Goal: Information Seeking & Learning: Learn about a topic

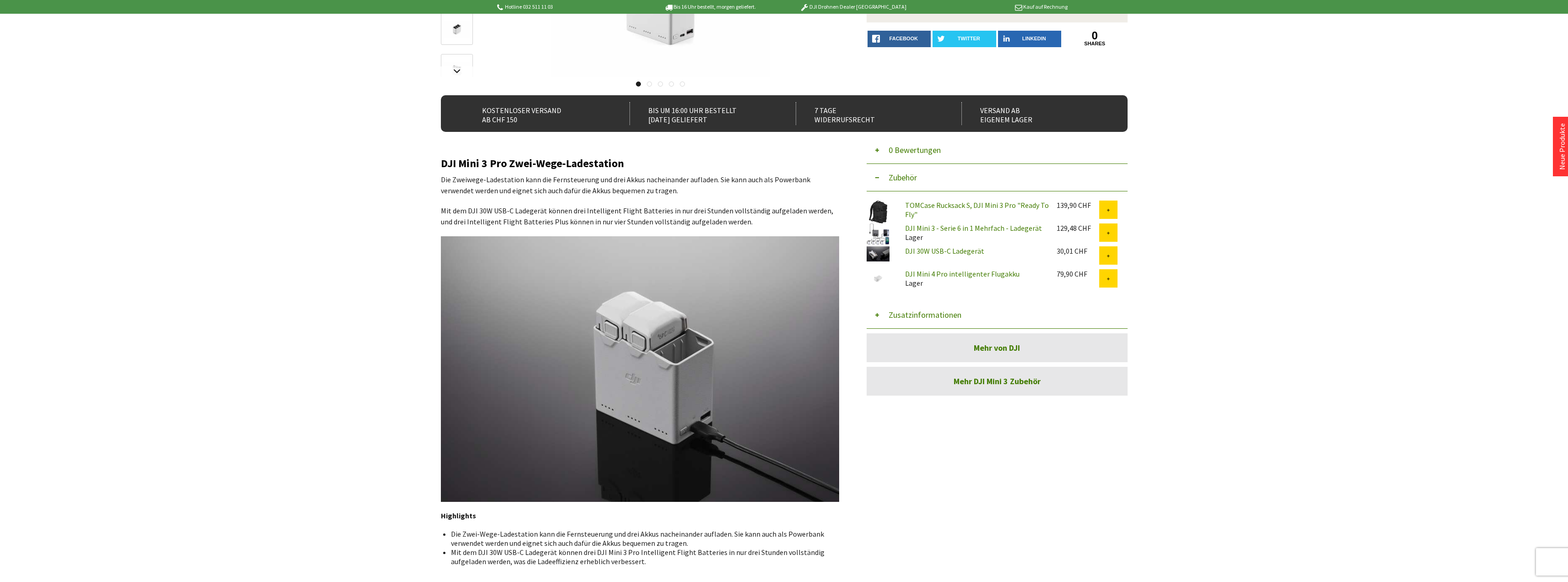
scroll to position [719, 0]
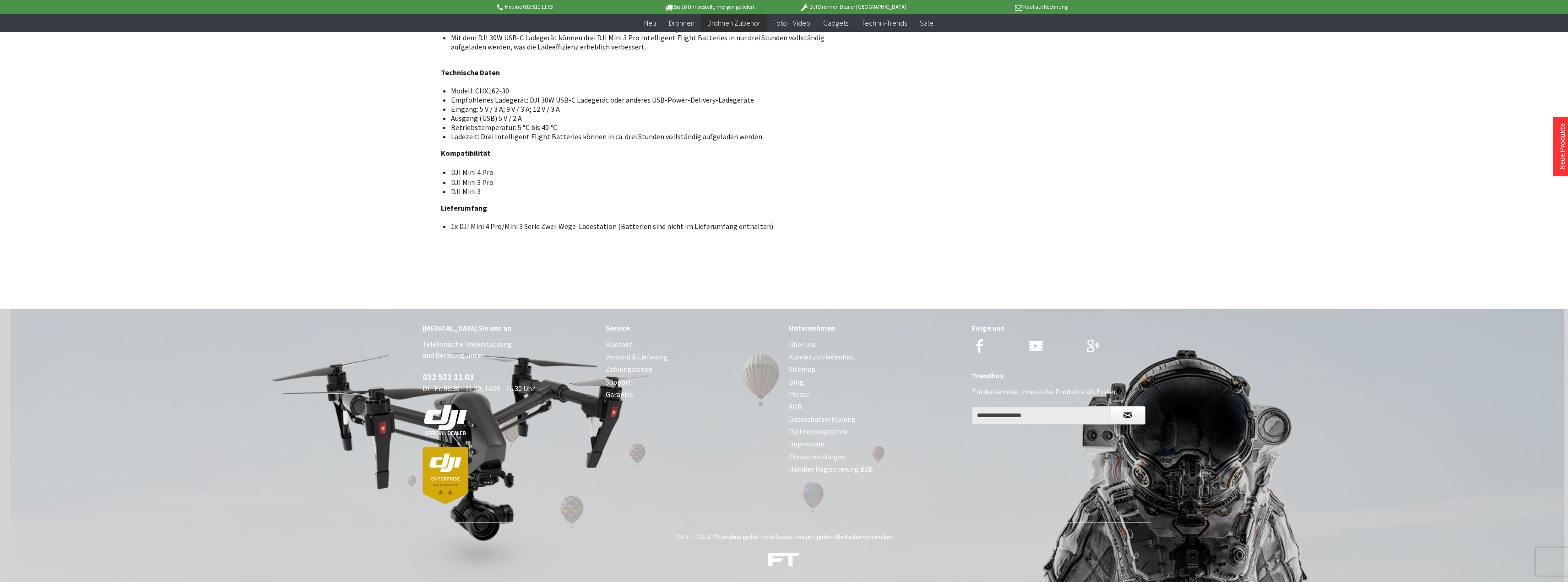
click at [332, 414] on footer "[MEDICAL_DATA] Sie uns an Telefonische Unterstützung und Beratung unter: 032 51…" at bounding box center [784, 446] width 1568 height 273
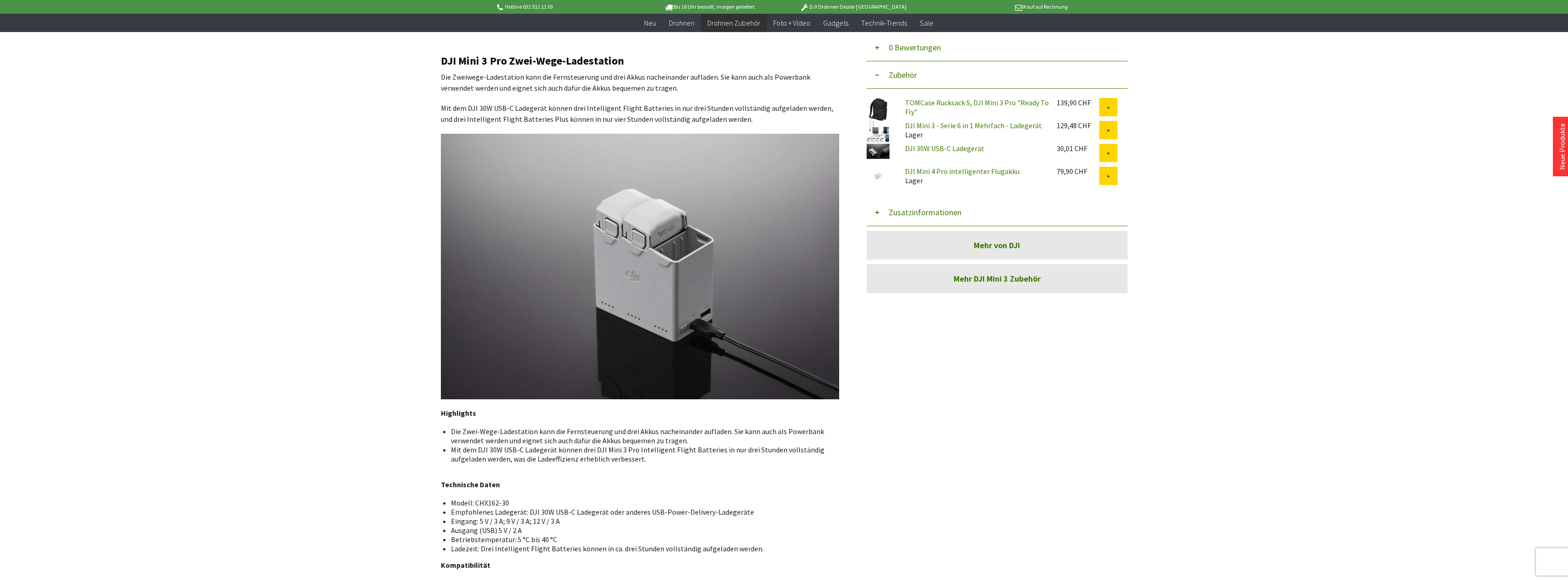
scroll to position [0, 0]
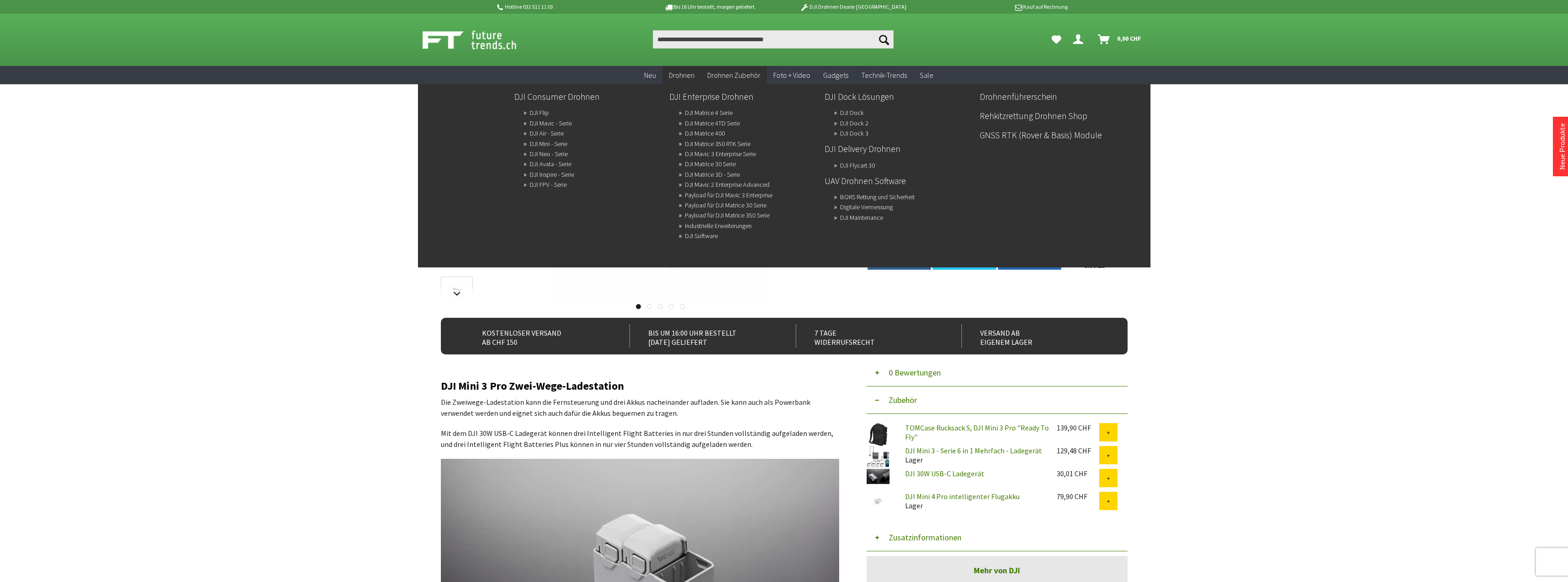
click at [727, 108] on link "DJI Matrice 4 Serie" at bounding box center [708, 112] width 47 height 13
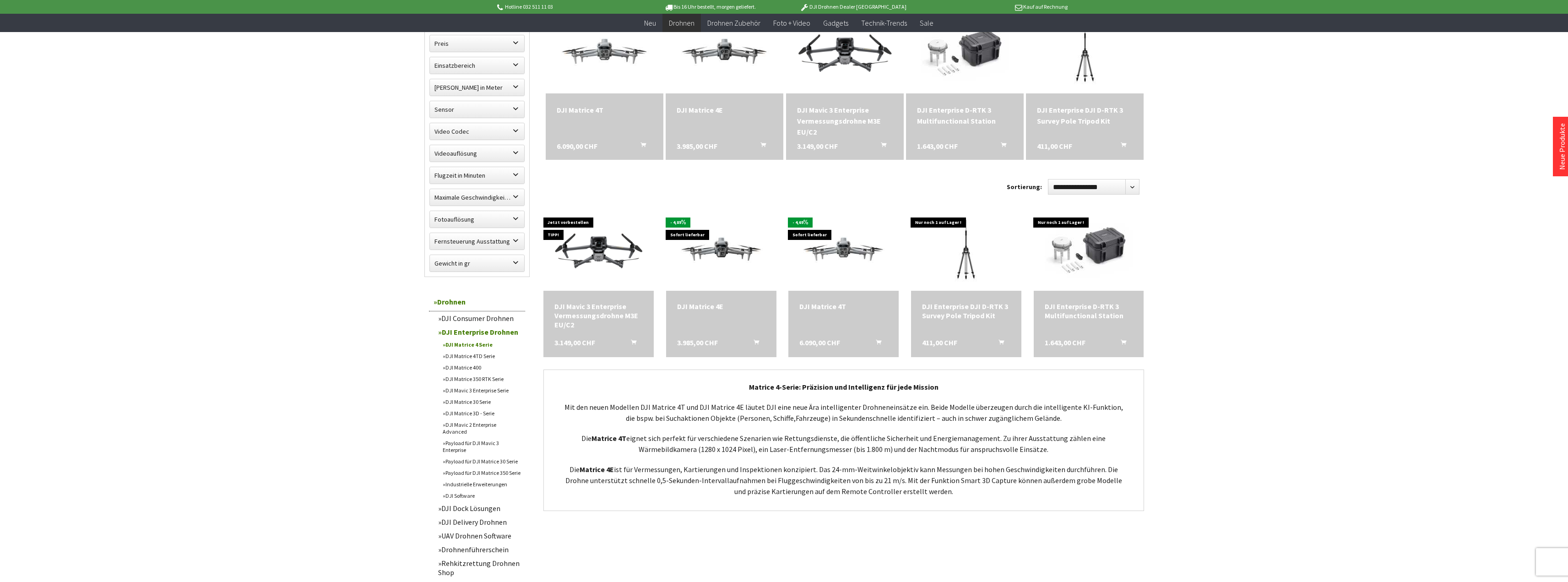
scroll to position [183, 0]
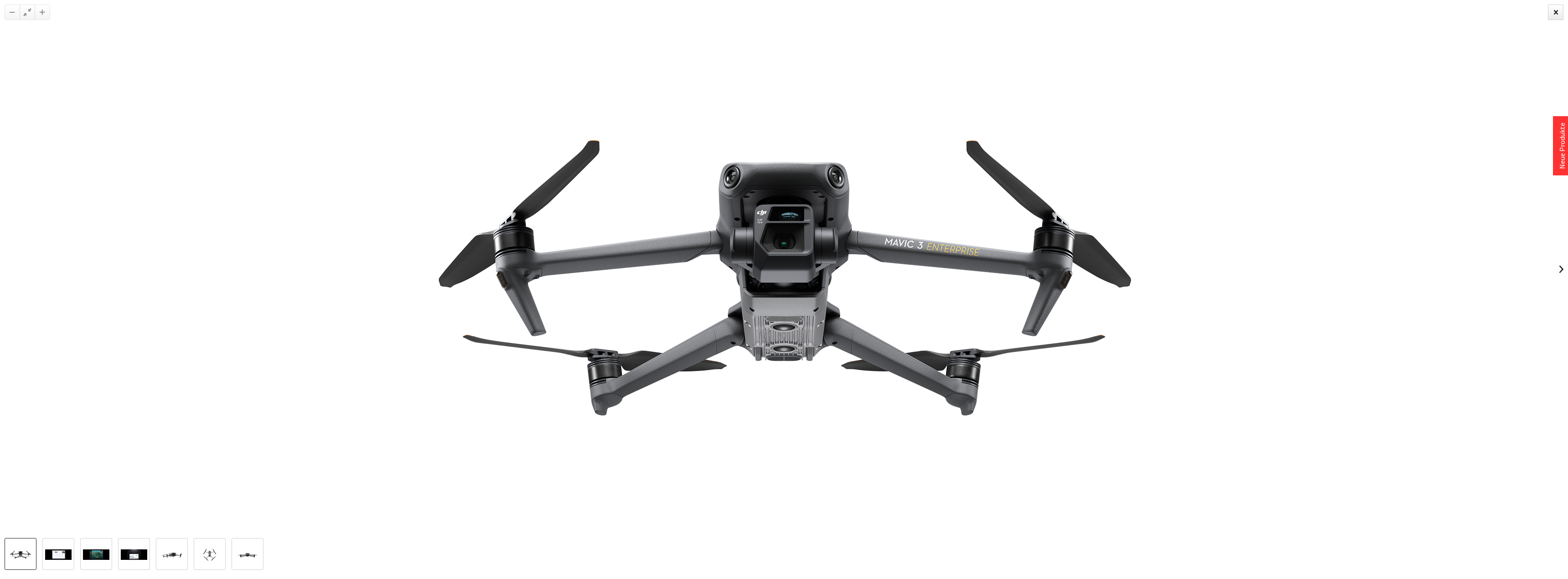
click at [1557, 274] on link at bounding box center [1561, 269] width 14 height 32
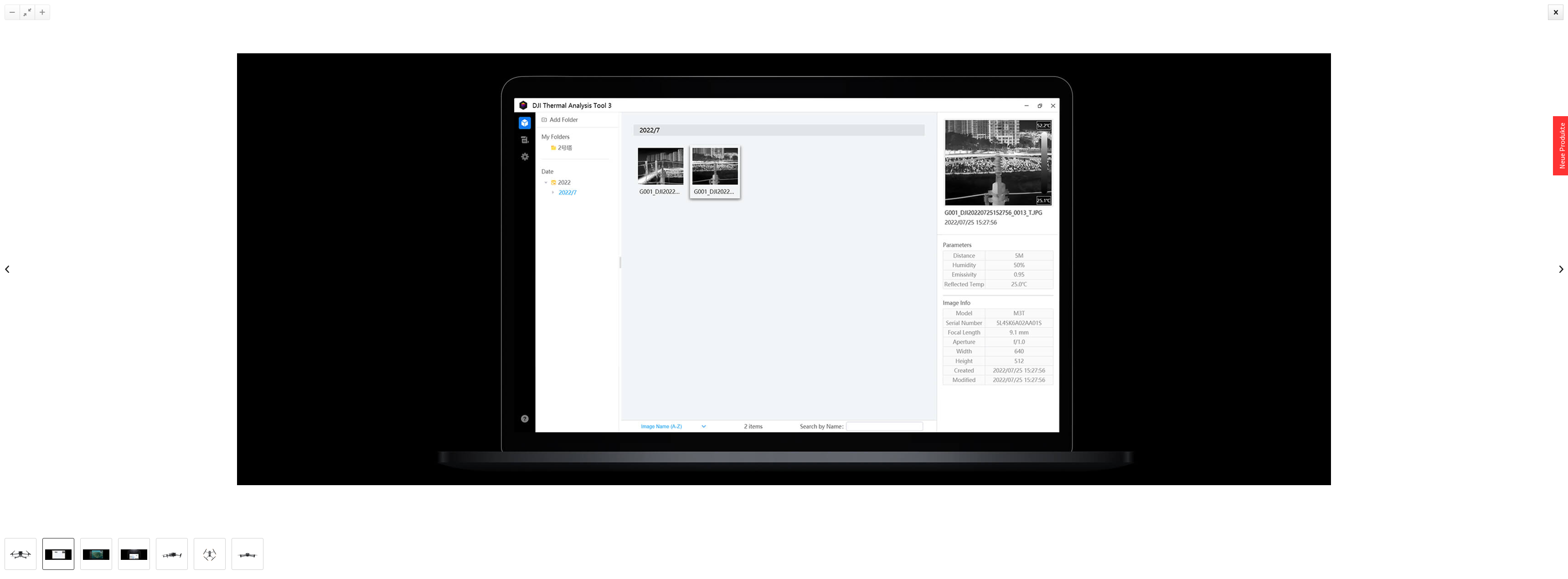
click at [1557, 274] on link at bounding box center [1561, 269] width 14 height 32
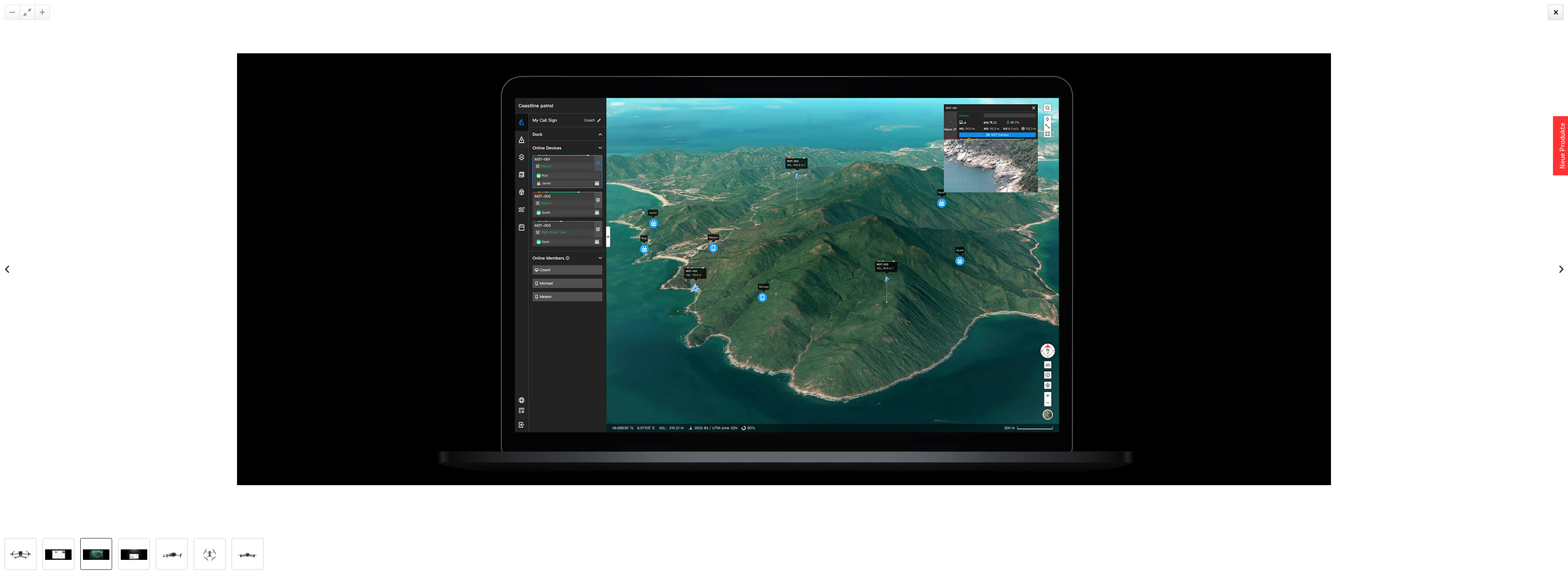
click at [1557, 274] on link at bounding box center [1561, 269] width 14 height 32
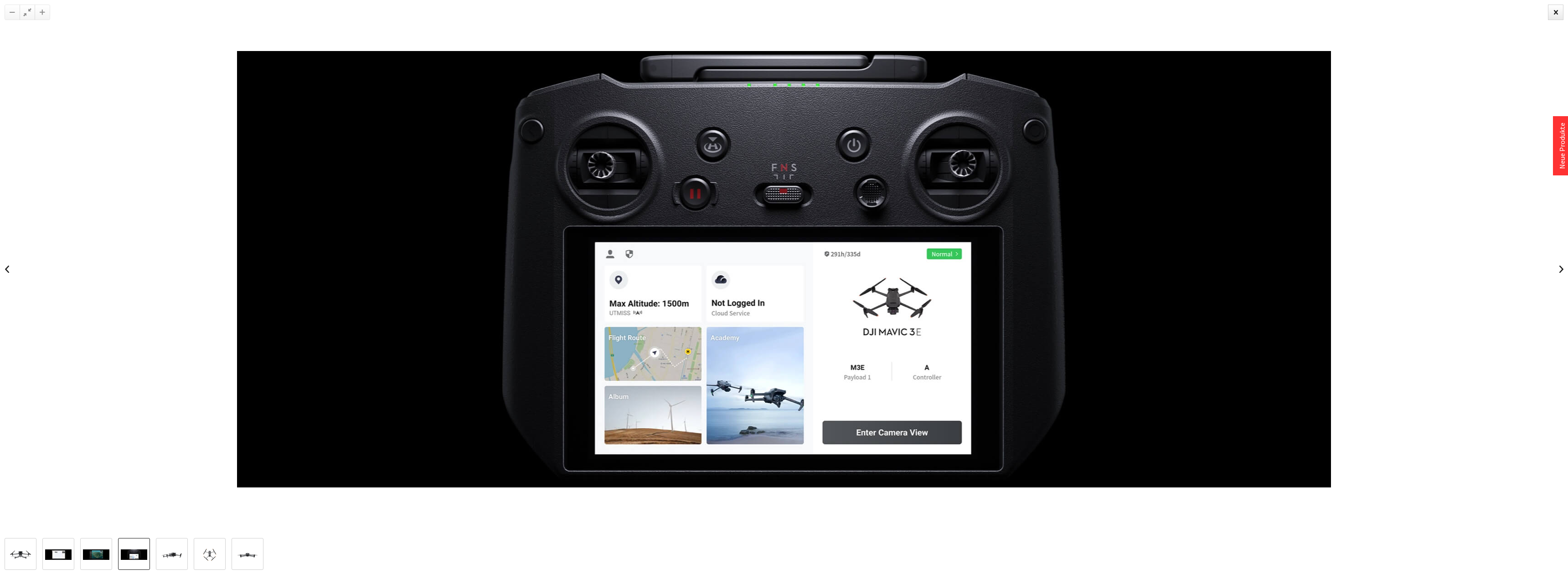
click at [1557, 274] on link at bounding box center [1561, 269] width 14 height 32
